Goal: Find specific page/section: Find specific page/section

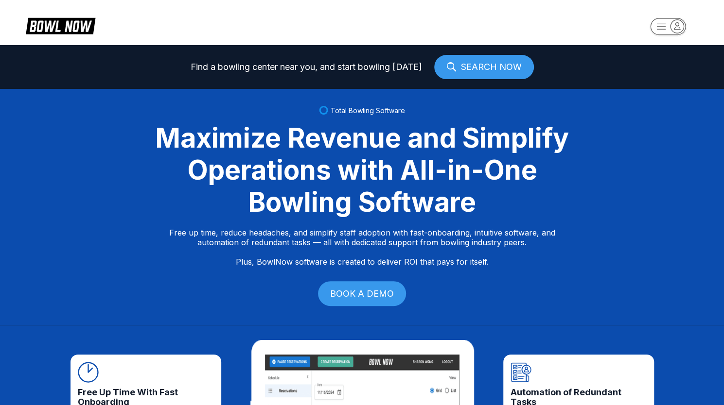
click at [486, 70] on link "SEARCH NOW" at bounding box center [484, 67] width 100 height 24
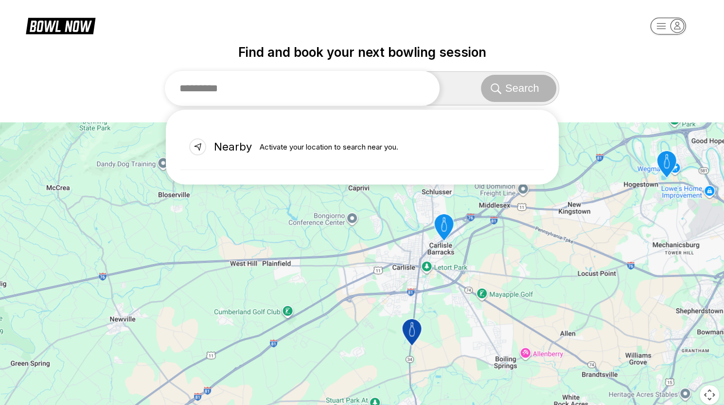
click at [281, 92] on input "text" at bounding box center [302, 88] width 275 height 35
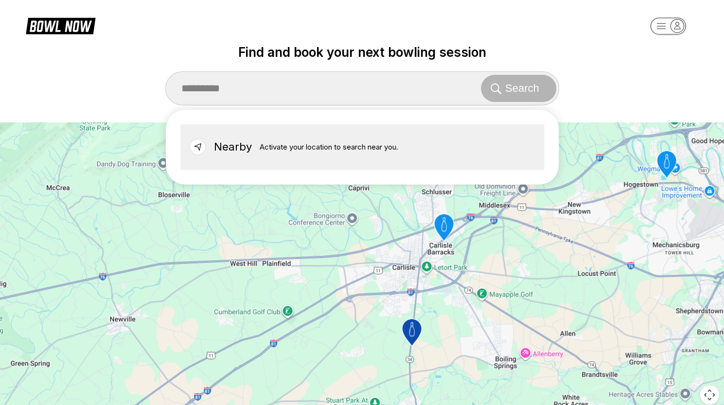
click at [280, 142] on p "Activate your location to search near you." at bounding box center [329, 146] width 139 height 13
type input "******"
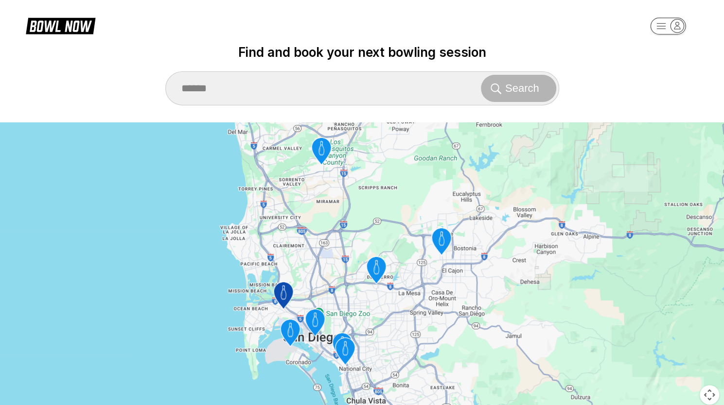
click at [283, 293] on icon "MCRD Bowling Alley" at bounding box center [282, 295] width 19 height 27
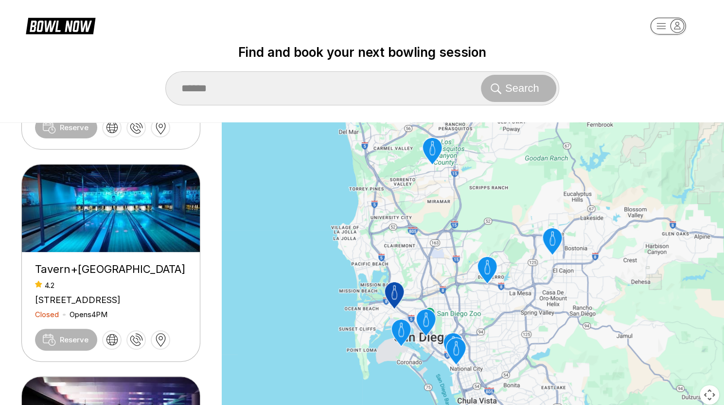
scroll to position [635, 0]
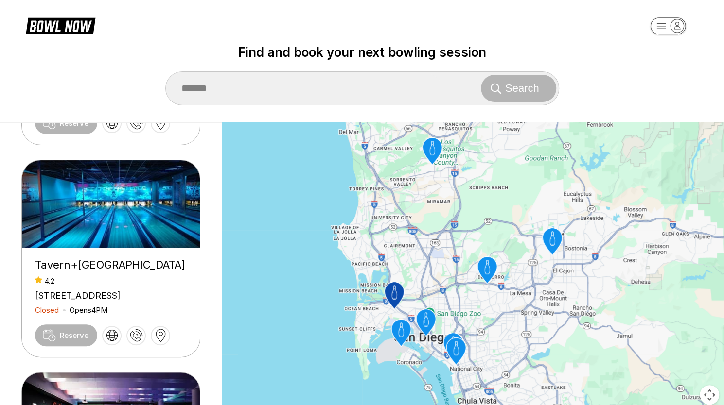
click at [127, 232] on img at bounding box center [111, 203] width 179 height 87
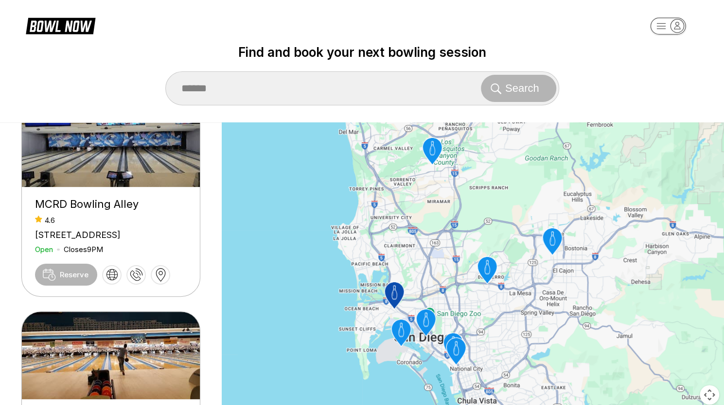
scroll to position [0, 0]
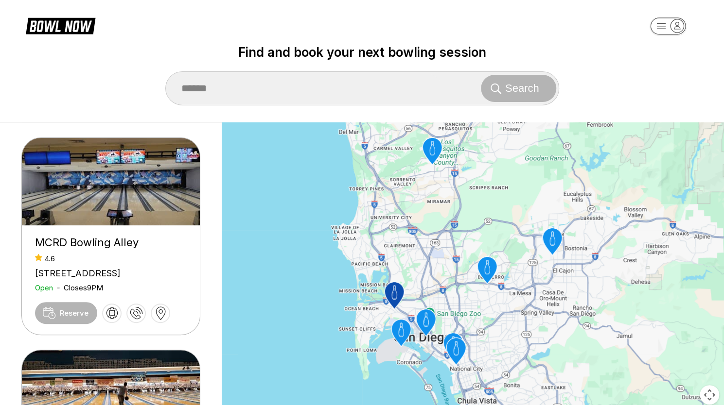
click at [177, 175] on img at bounding box center [111, 181] width 179 height 87
click at [400, 332] on icon "Sea 'N Air Lanes" at bounding box center [400, 333] width 19 height 27
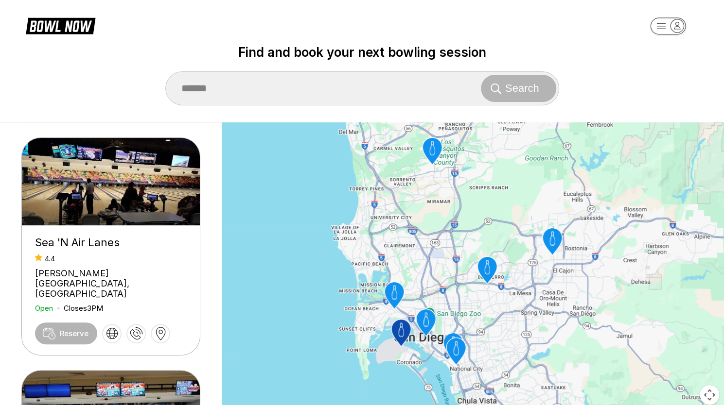
click at [427, 318] on icon "Tavern+Bowl East Village" at bounding box center [425, 320] width 5 height 15
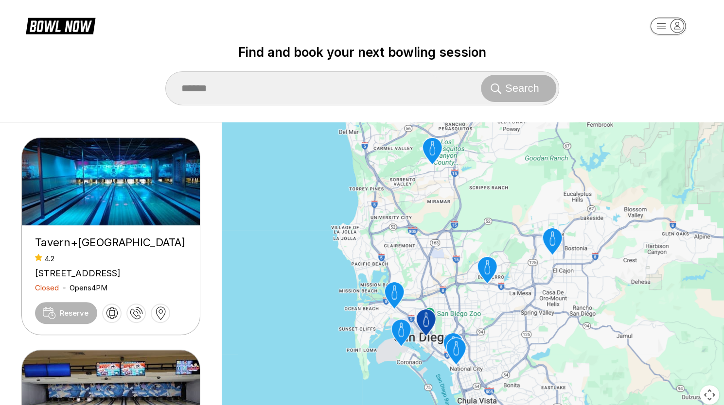
click at [95, 209] on img at bounding box center [111, 181] width 179 height 87
